Goal: Task Accomplishment & Management: Use online tool/utility

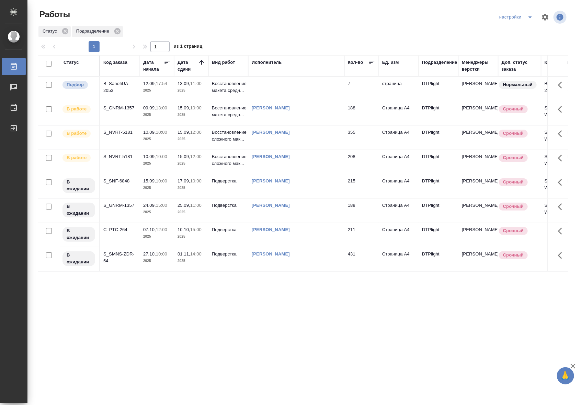
click at [146, 118] on p "2025" at bounding box center [156, 115] width 27 height 7
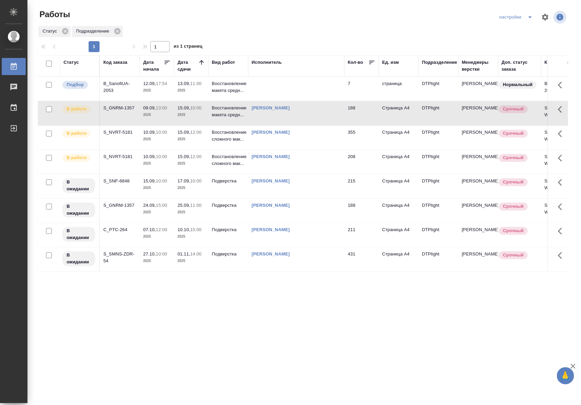
click at [146, 118] on p "2025" at bounding box center [156, 115] width 27 height 7
click at [217, 133] on p "Восстановление сложного мак..." at bounding box center [228, 136] width 33 height 14
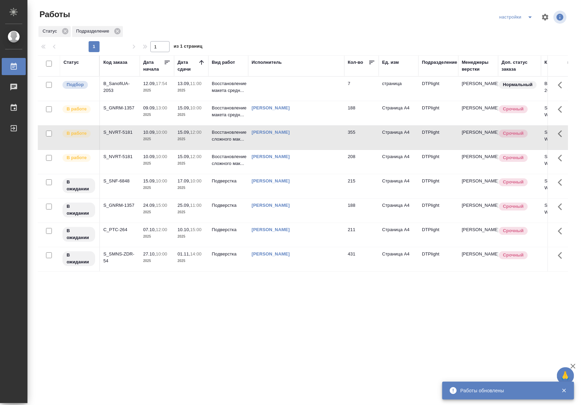
click at [168, 160] on p "2025" at bounding box center [156, 163] width 27 height 7
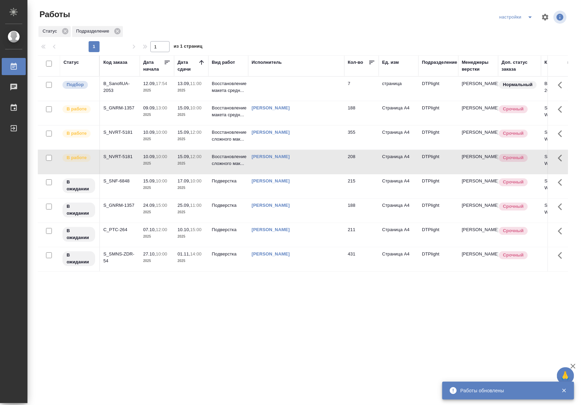
click at [168, 160] on p "2025" at bounding box center [156, 163] width 27 height 7
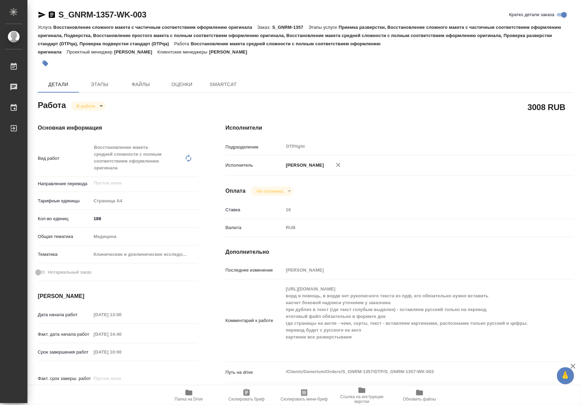
type textarea "x"
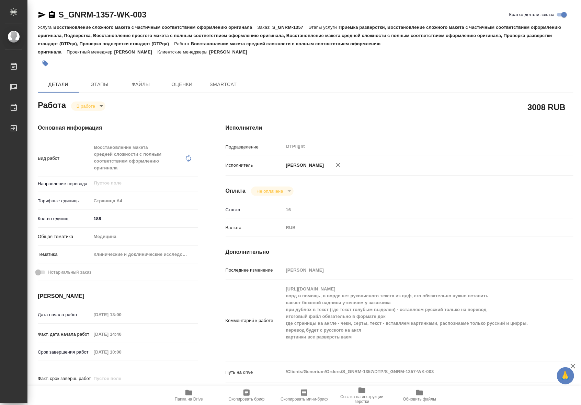
type textarea "x"
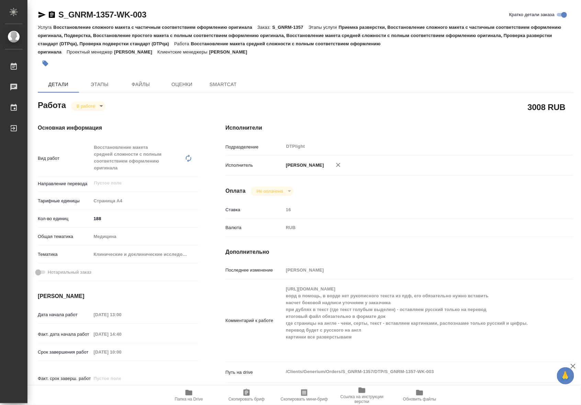
type textarea "x"
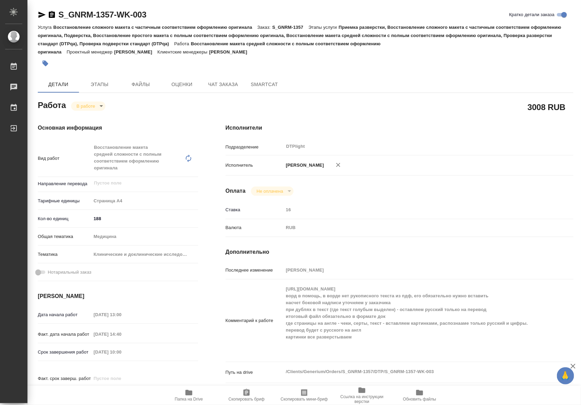
type textarea "x"
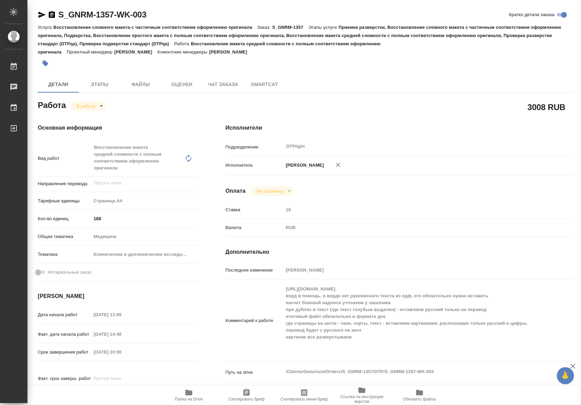
type textarea "x"
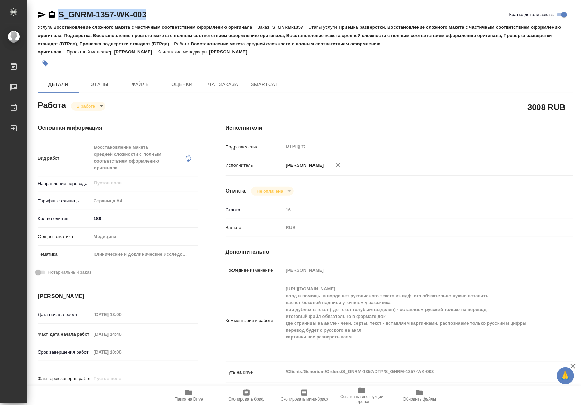
drag, startPoint x: 150, startPoint y: 14, endPoint x: 59, endPoint y: 15, distance: 91.7
click at [59, 15] on div "S_GNRM-1357-WK-003 Кратко детали заказа" at bounding box center [305, 14] width 535 height 11
copy link "S_GNRM-1357-WK-003"
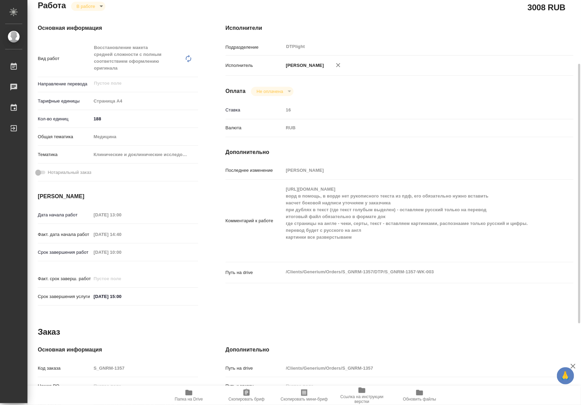
click at [281, 197] on div "Комментарий к работе https://drive.awatera.com/s/onz4EPdKMs4rWEK ворд в помощь,…" at bounding box center [400, 221] width 348 height 77
click at [430, 291] on div "Путь на drive /Clients/Generium/Orders/S_GNRM-1357/DTP/S_GNRM-1357-WK-003 x" at bounding box center [400, 278] width 348 height 26
click at [277, 192] on div "Комментарий к работе https://drive.awatera.com/s/onz4EPdKMs4rWEK ворд в помощь,…" at bounding box center [400, 221] width 348 height 77
click at [193, 396] on span "Папка на Drive" at bounding box center [188, 395] width 49 height 13
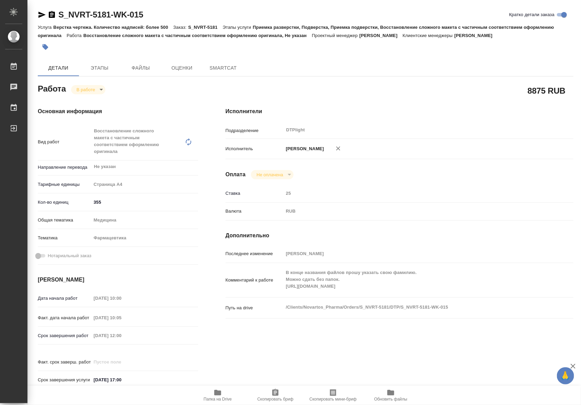
type textarea "x"
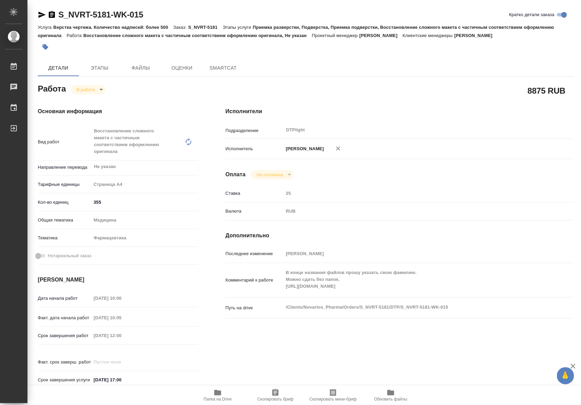
type textarea "x"
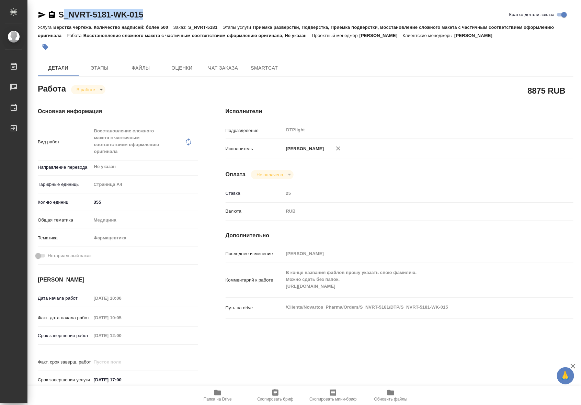
type textarea "x"
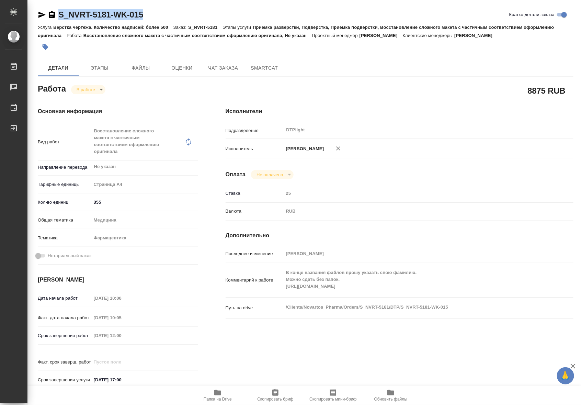
drag, startPoint x: 153, startPoint y: 16, endPoint x: 59, endPoint y: 11, distance: 94.9
click at [59, 11] on div "S_NVRT-5181-WK-015 Кратко детали заказа" at bounding box center [305, 14] width 535 height 11
type textarea "x"
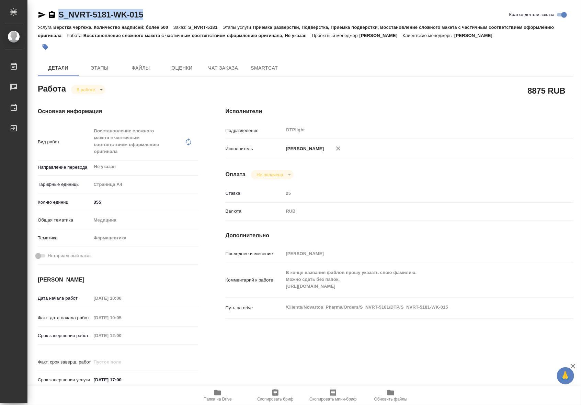
type textarea "x"
copy link "S_NVRT-5181-WK-015"
type textarea "x"
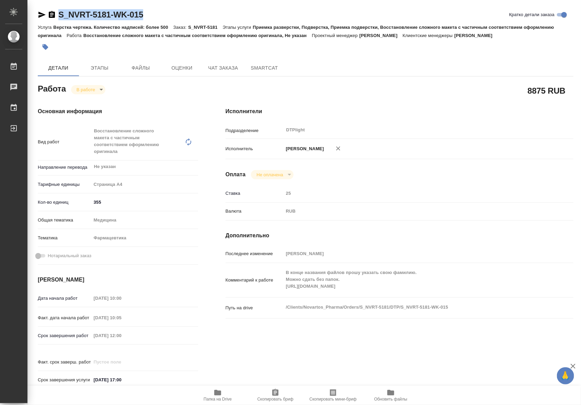
type textarea "x"
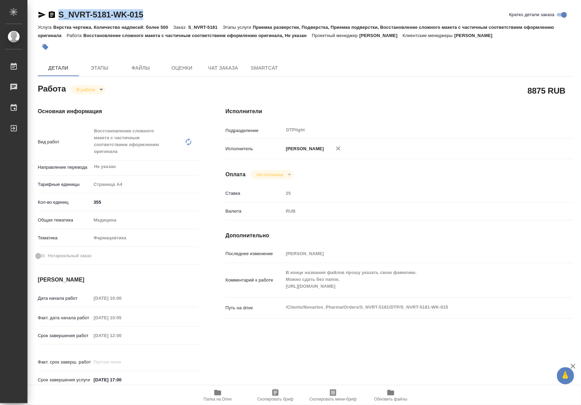
type textarea "x"
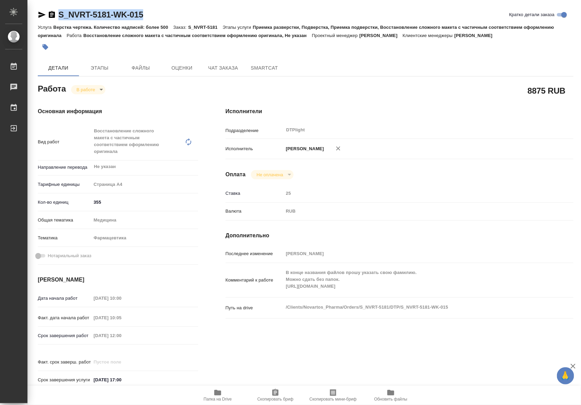
type textarea "x"
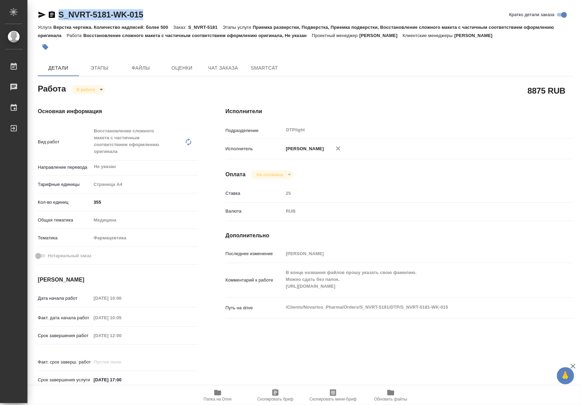
type textarea "x"
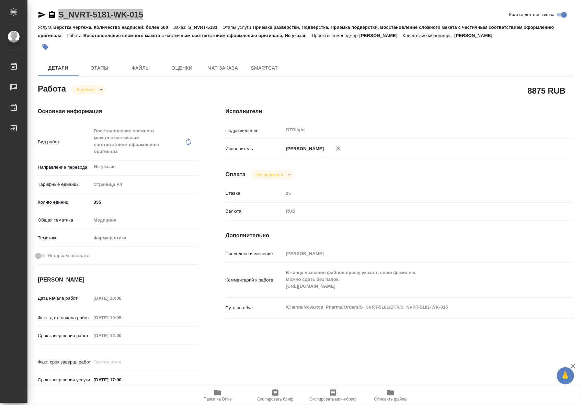
type textarea "x"
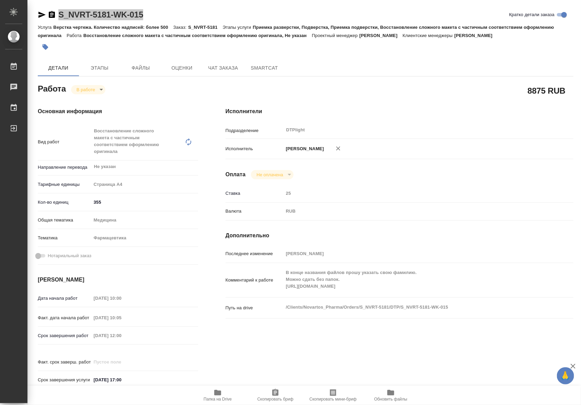
type textarea "x"
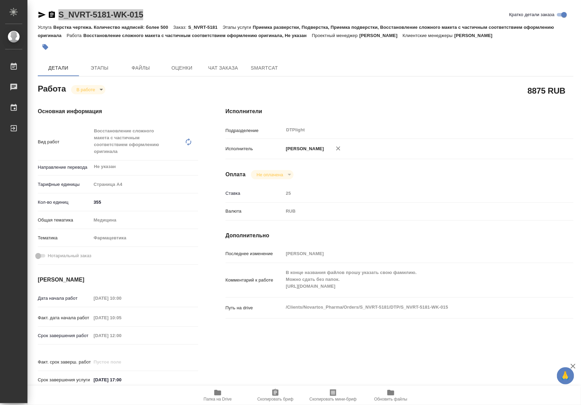
type textarea "x"
click at [217, 392] on icon "button" at bounding box center [217, 392] width 7 height 5
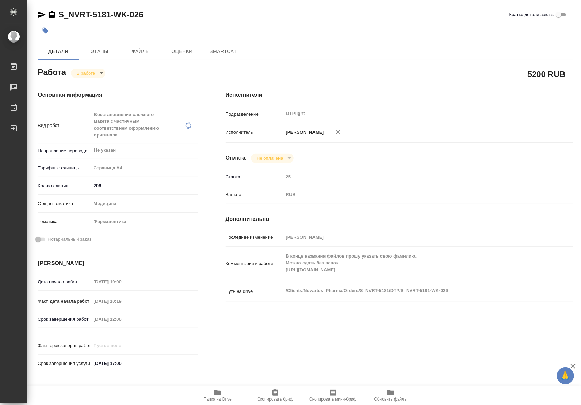
type textarea "x"
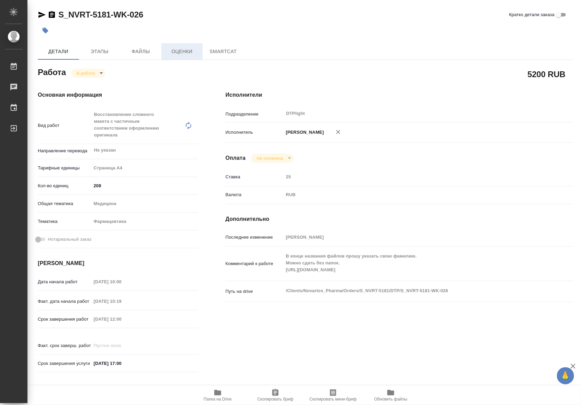
type textarea "x"
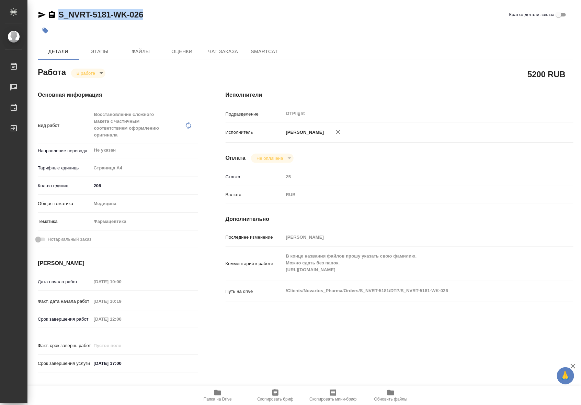
type textarea "x"
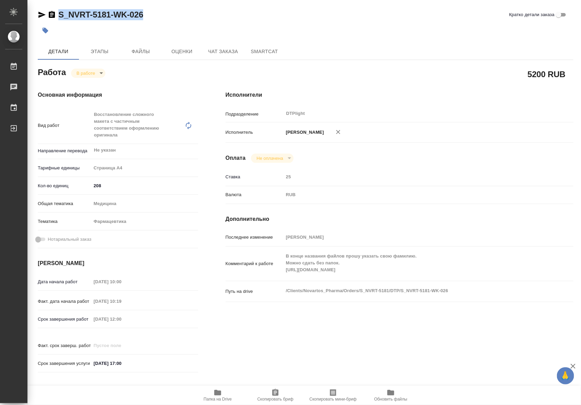
drag, startPoint x: 152, startPoint y: 16, endPoint x: 40, endPoint y: 14, distance: 111.6
click at [40, 14] on div "S_NVRT-5181-WK-026 Кратко детали заказа" at bounding box center [305, 14] width 535 height 11
copy link "S_NVRT-5181-WK-026"
type textarea "x"
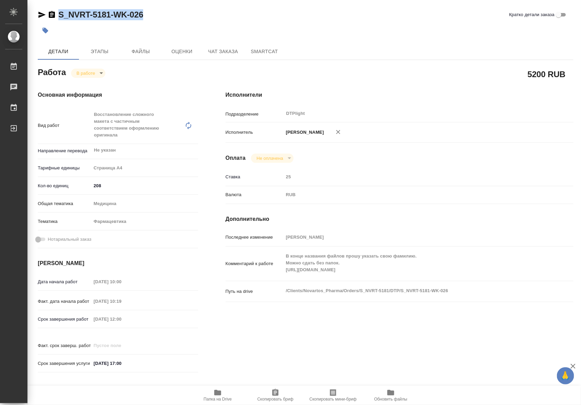
type textarea "x"
drag, startPoint x: 220, startPoint y: 397, endPoint x: 215, endPoint y: 400, distance: 6.3
click at [220, 397] on span "Папка на Drive" at bounding box center [218, 399] width 28 height 5
